Goal: Task Accomplishment & Management: Manage account settings

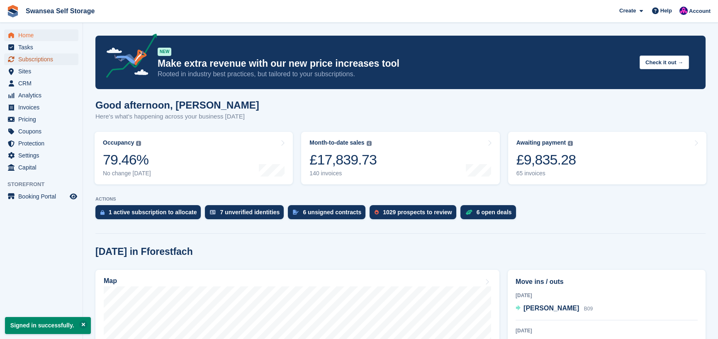
drag, startPoint x: 45, startPoint y: 58, endPoint x: 107, endPoint y: 64, distance: 62.0
click at [46, 58] on span "Subscriptions" at bounding box center [43, 59] width 50 height 12
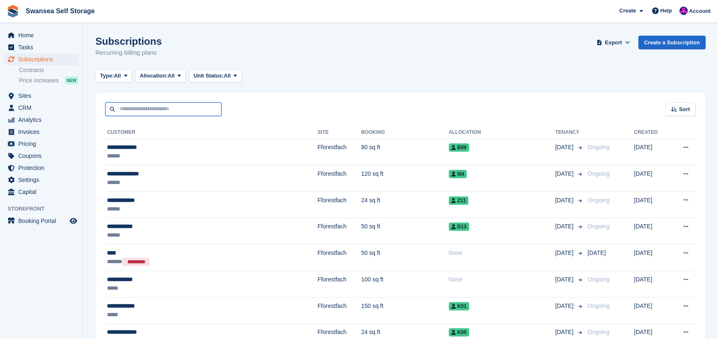
click at [133, 111] on input "text" at bounding box center [163, 109] width 116 height 14
type input "******"
